Goal: Check status: Check status

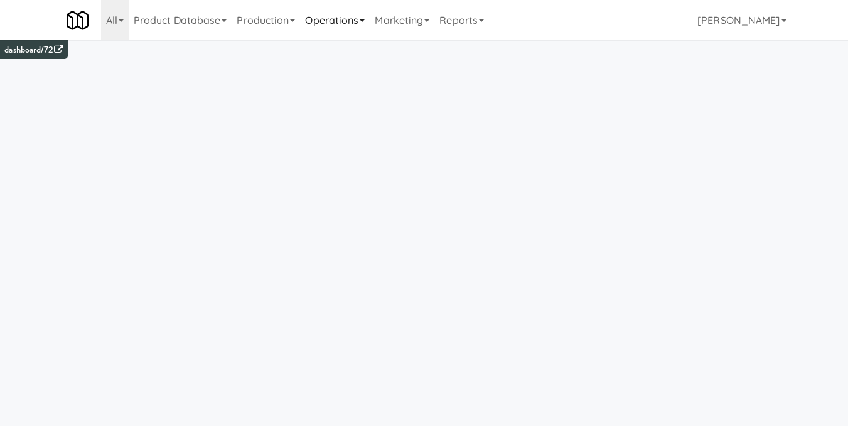
click at [347, 26] on link "Operations" at bounding box center [335, 20] width 70 height 40
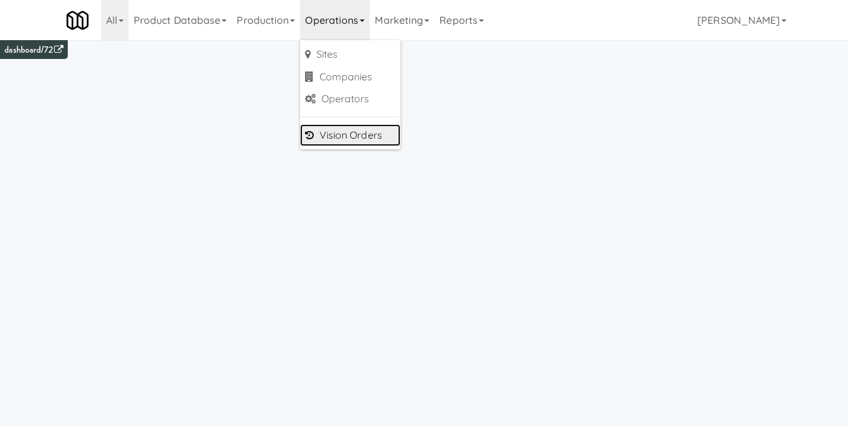
click at [345, 137] on link "Vision Orders" at bounding box center [350, 135] width 100 height 23
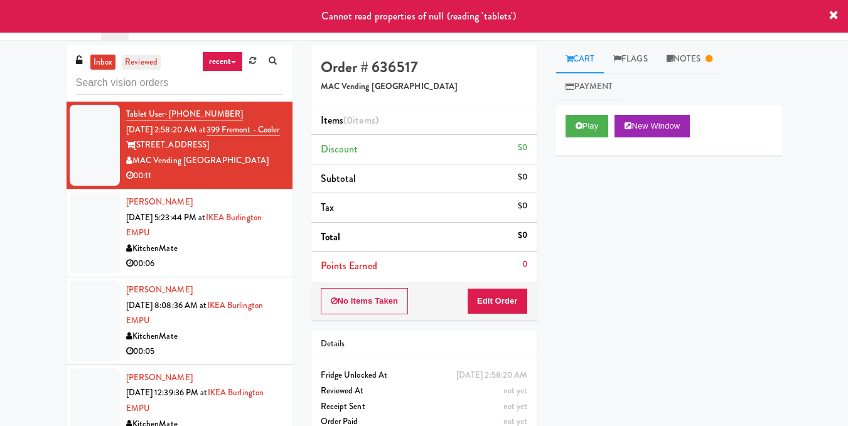
click at [142, 63] on link "reviewed" at bounding box center [141, 63] width 39 height 16
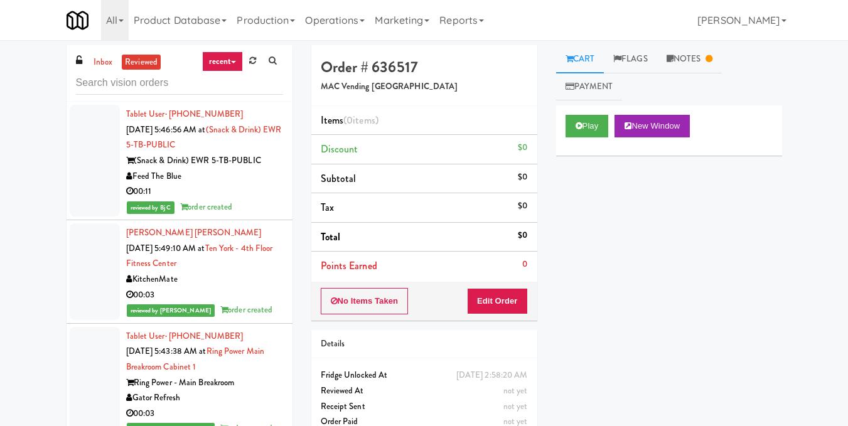
scroll to position [12254, 0]
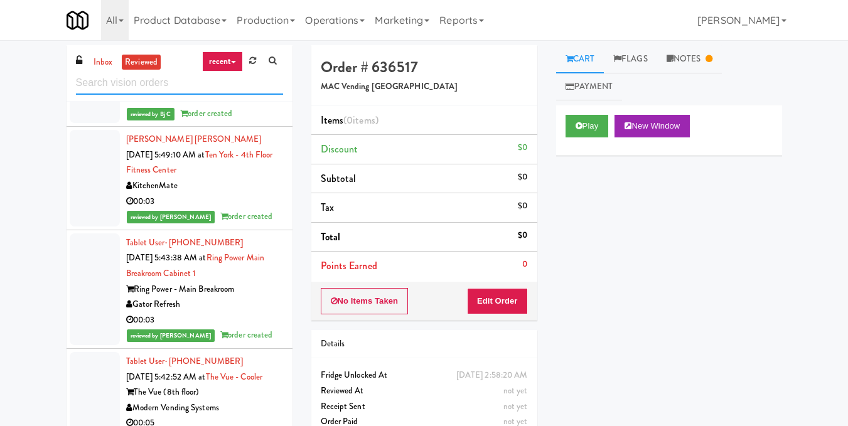
click at [176, 82] on input "text" at bounding box center [179, 83] width 207 height 23
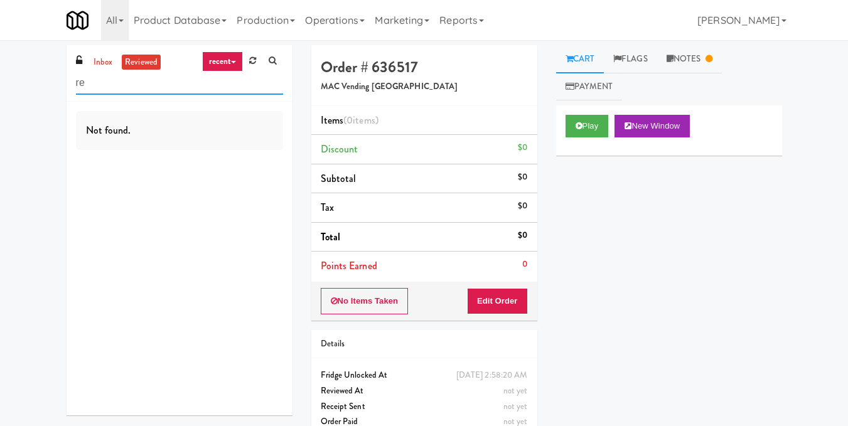
type input "r"
